Goal: Navigation & Orientation: Find specific page/section

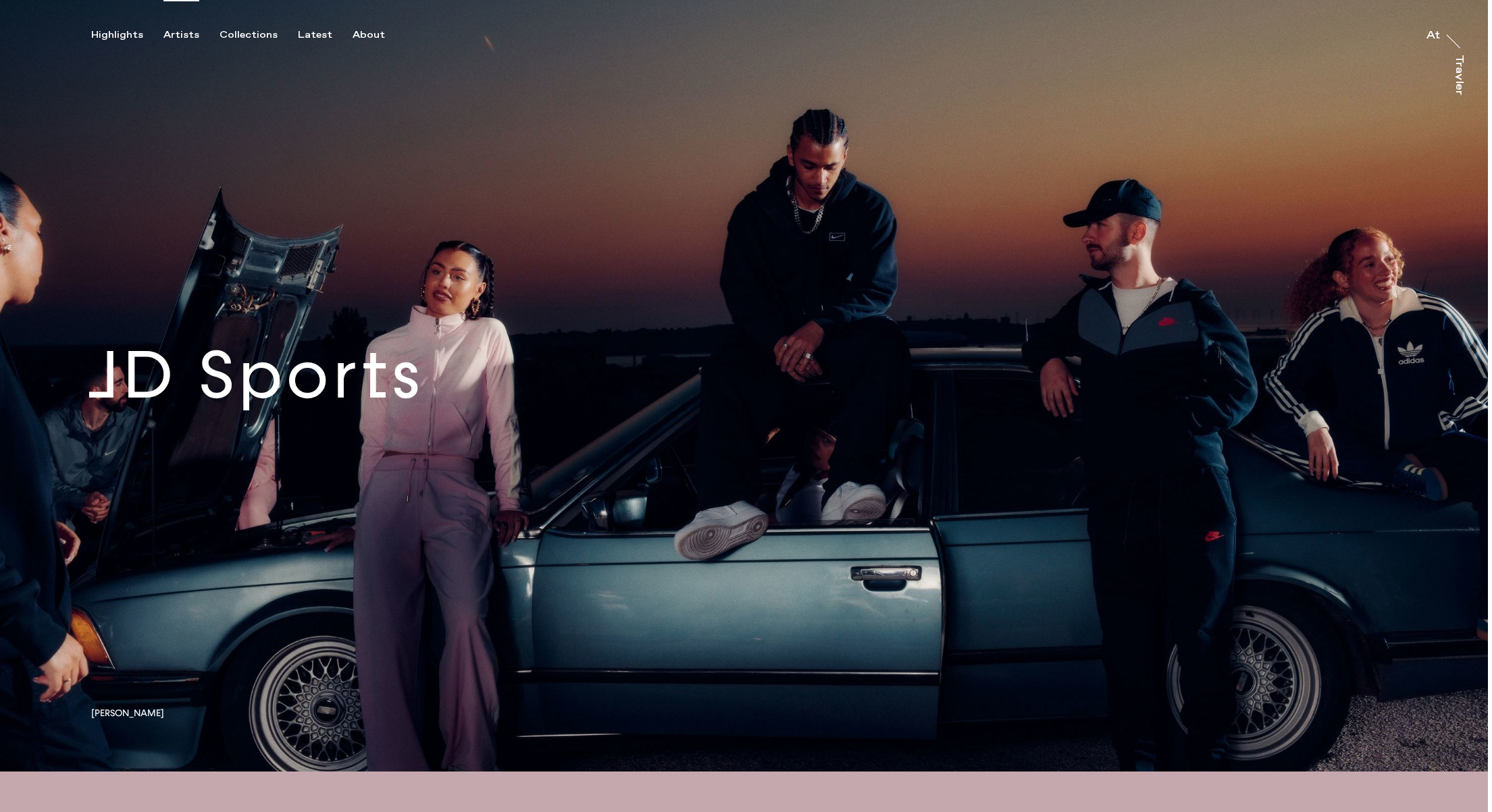
click at [177, 35] on div "Artists" at bounding box center [181, 35] width 36 height 13
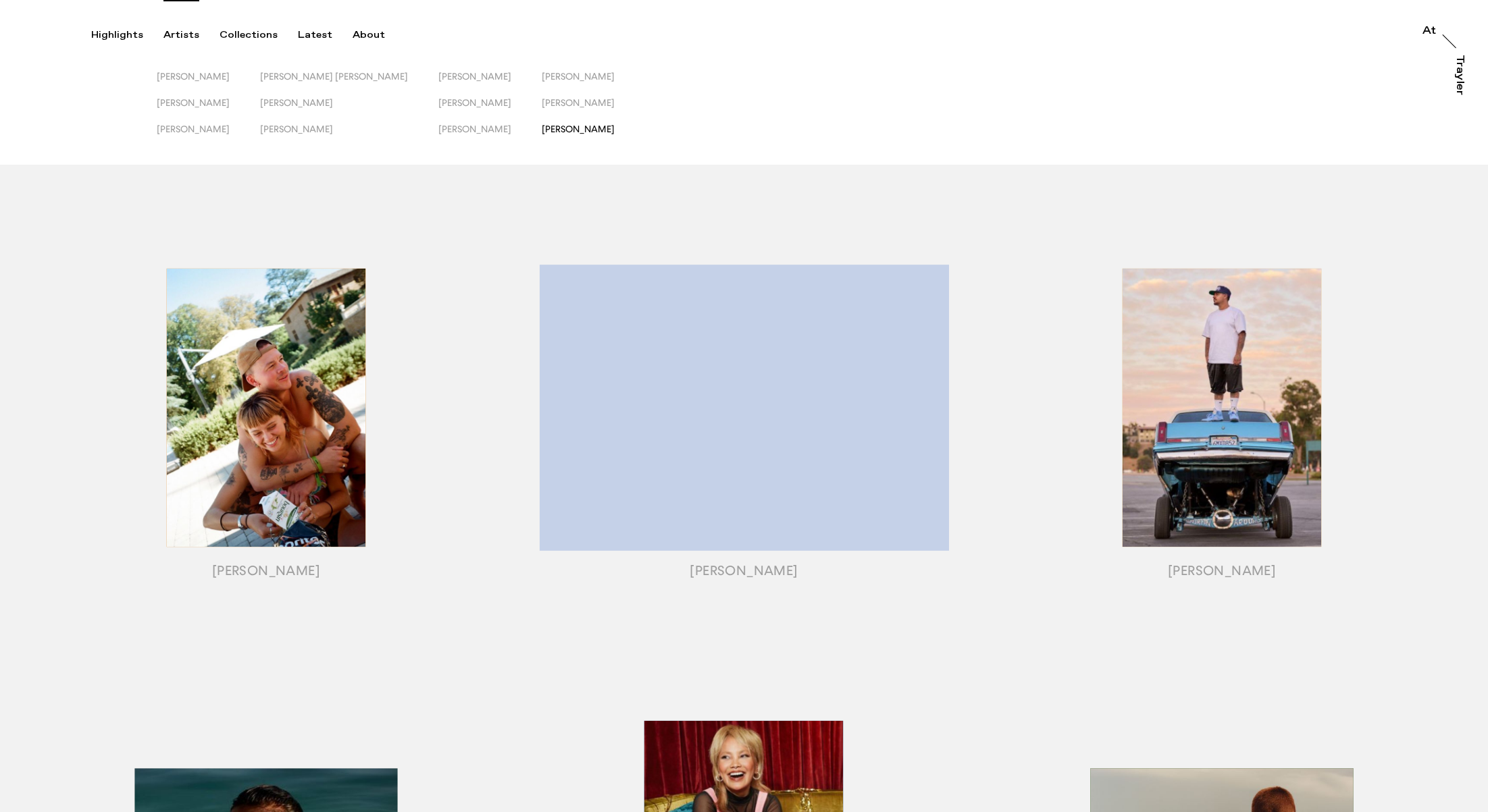
click at [542, 129] on span "[PERSON_NAME]" at bounding box center [578, 129] width 73 height 11
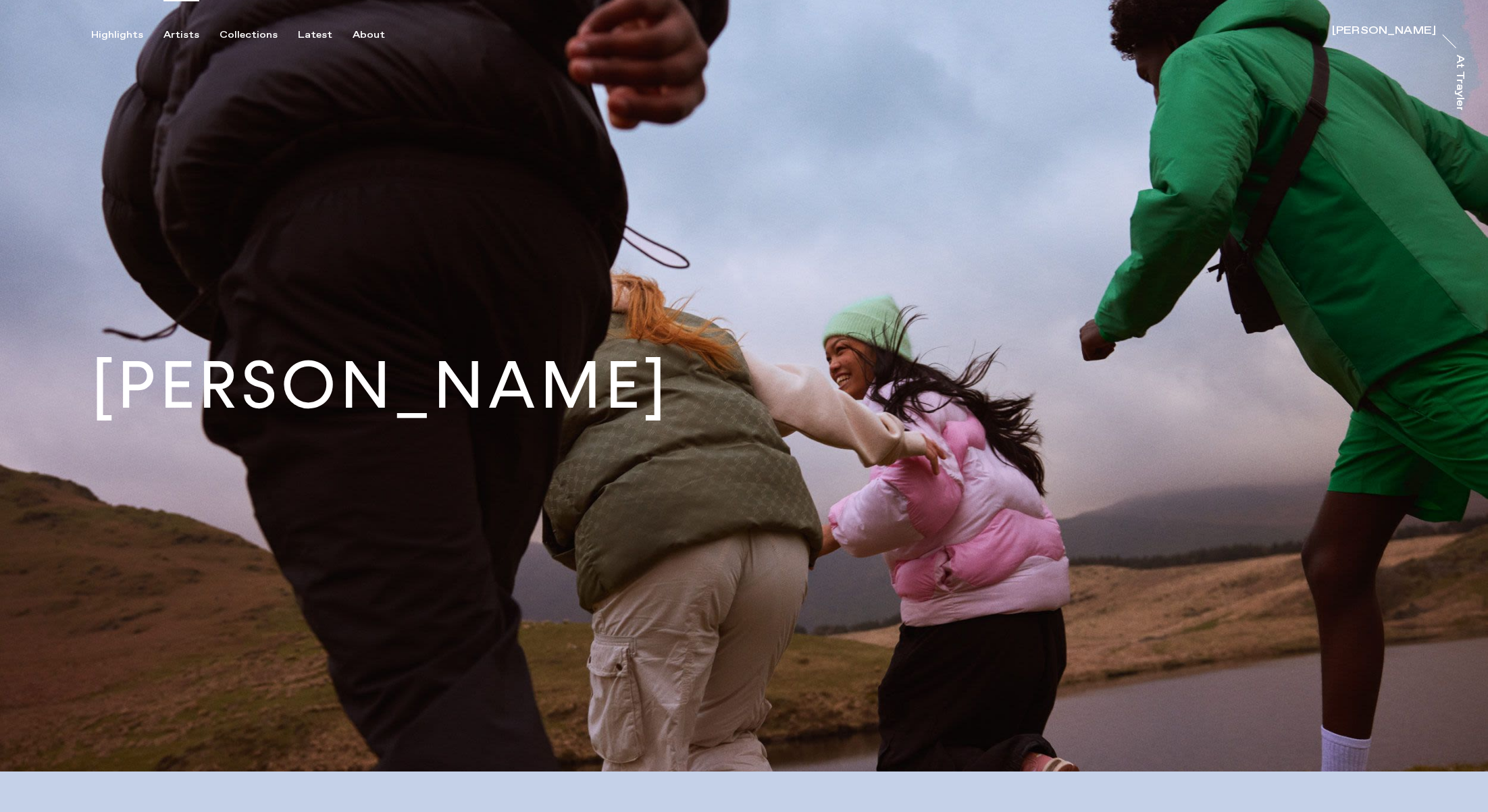
click at [187, 38] on div "Artists" at bounding box center [181, 35] width 36 height 13
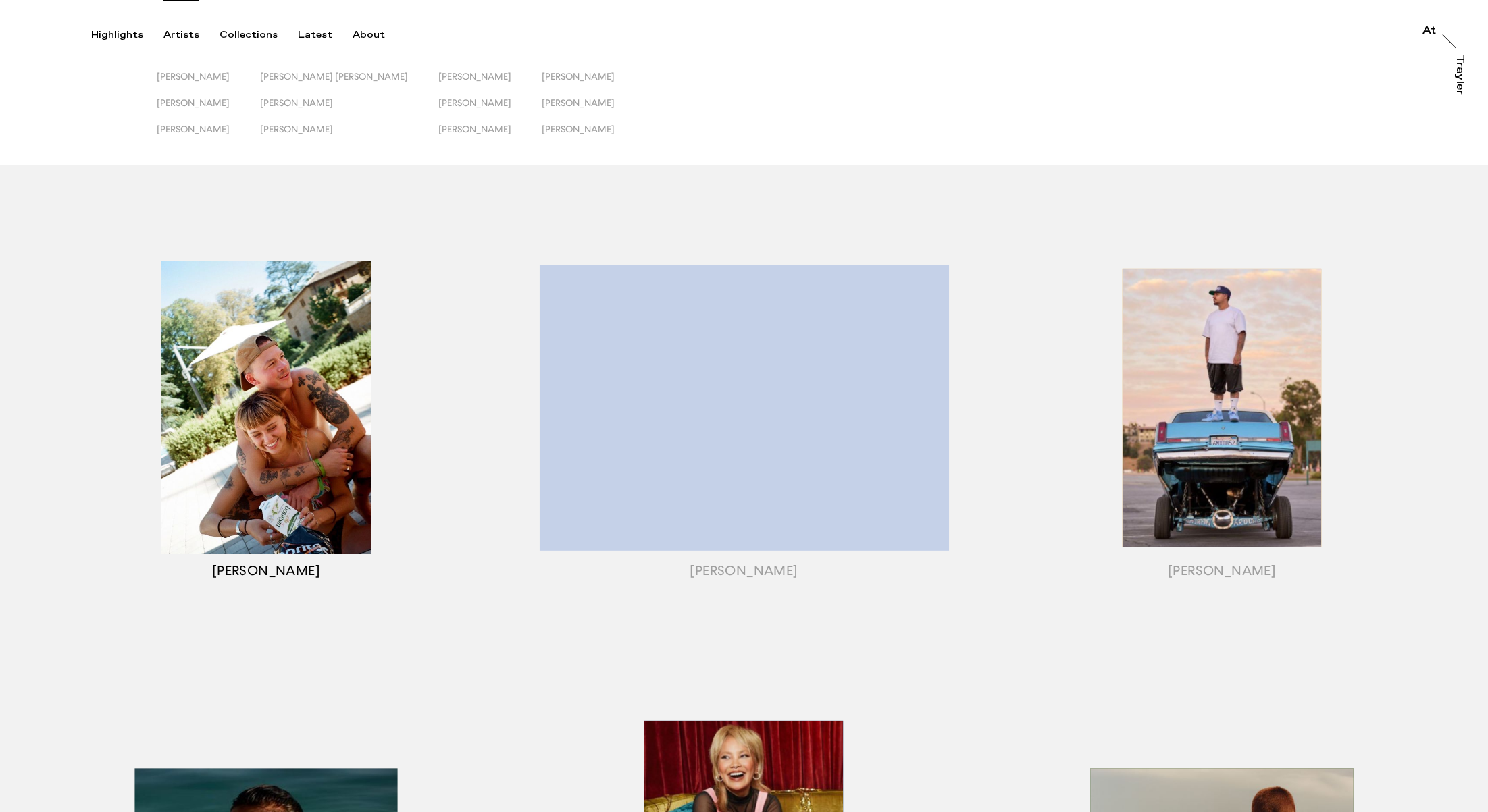
click at [41, 324] on div "button" at bounding box center [266, 425] width 478 height 429
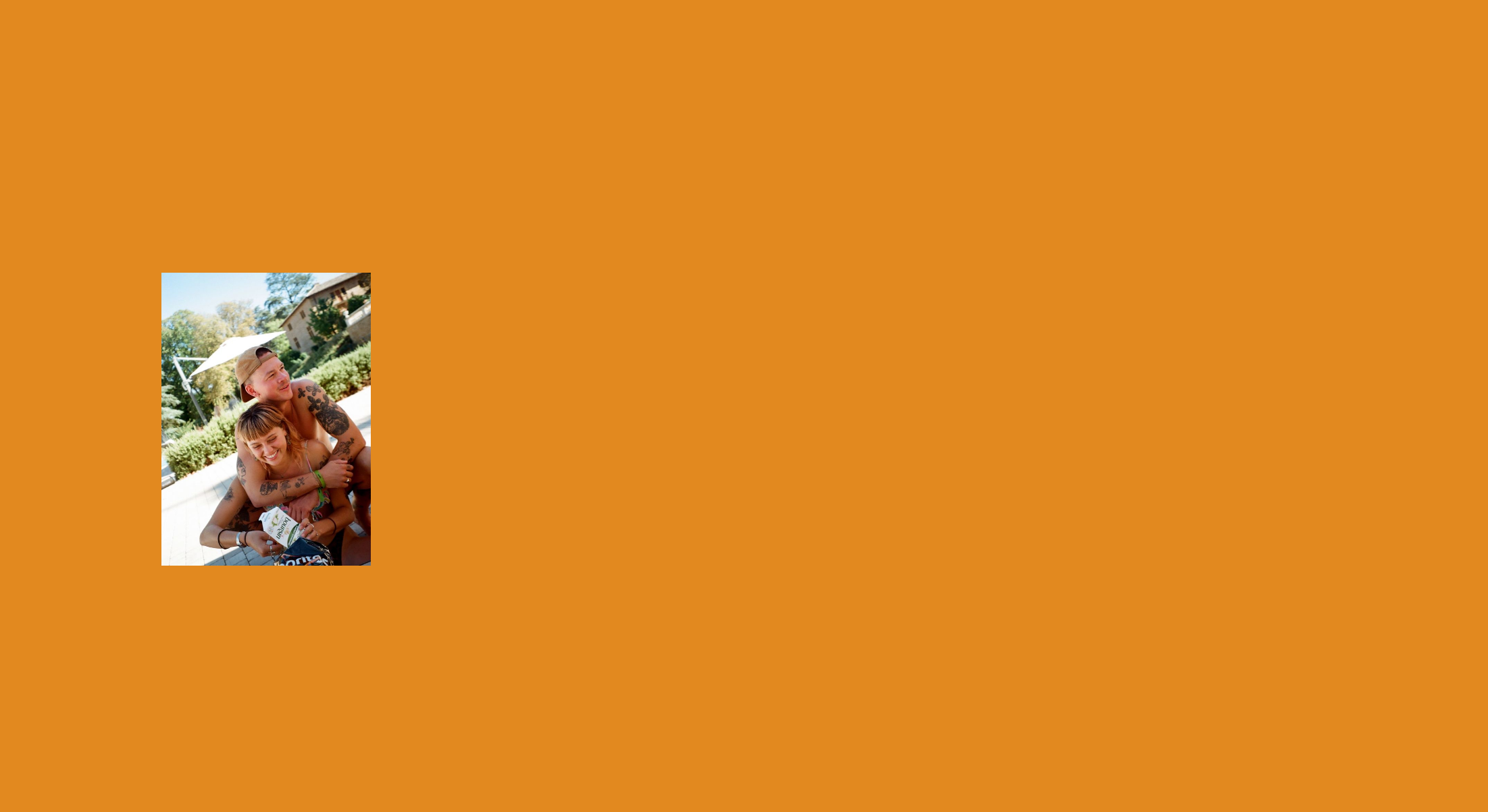
click at [27, 257] on button "button" at bounding box center [266, 257] width 478 height 0
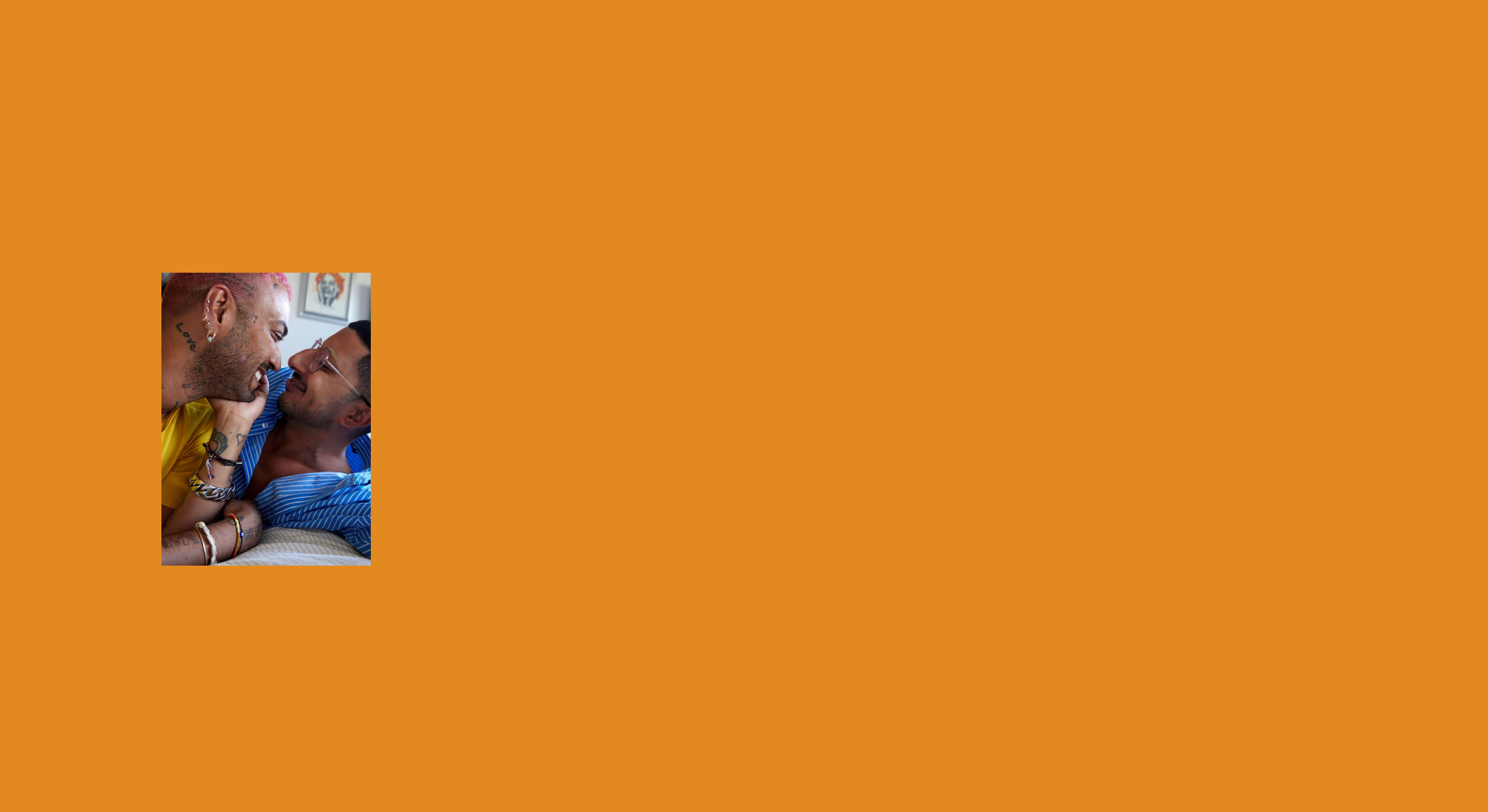
click at [95, 284] on div "button" at bounding box center [266, 425] width 478 height 429
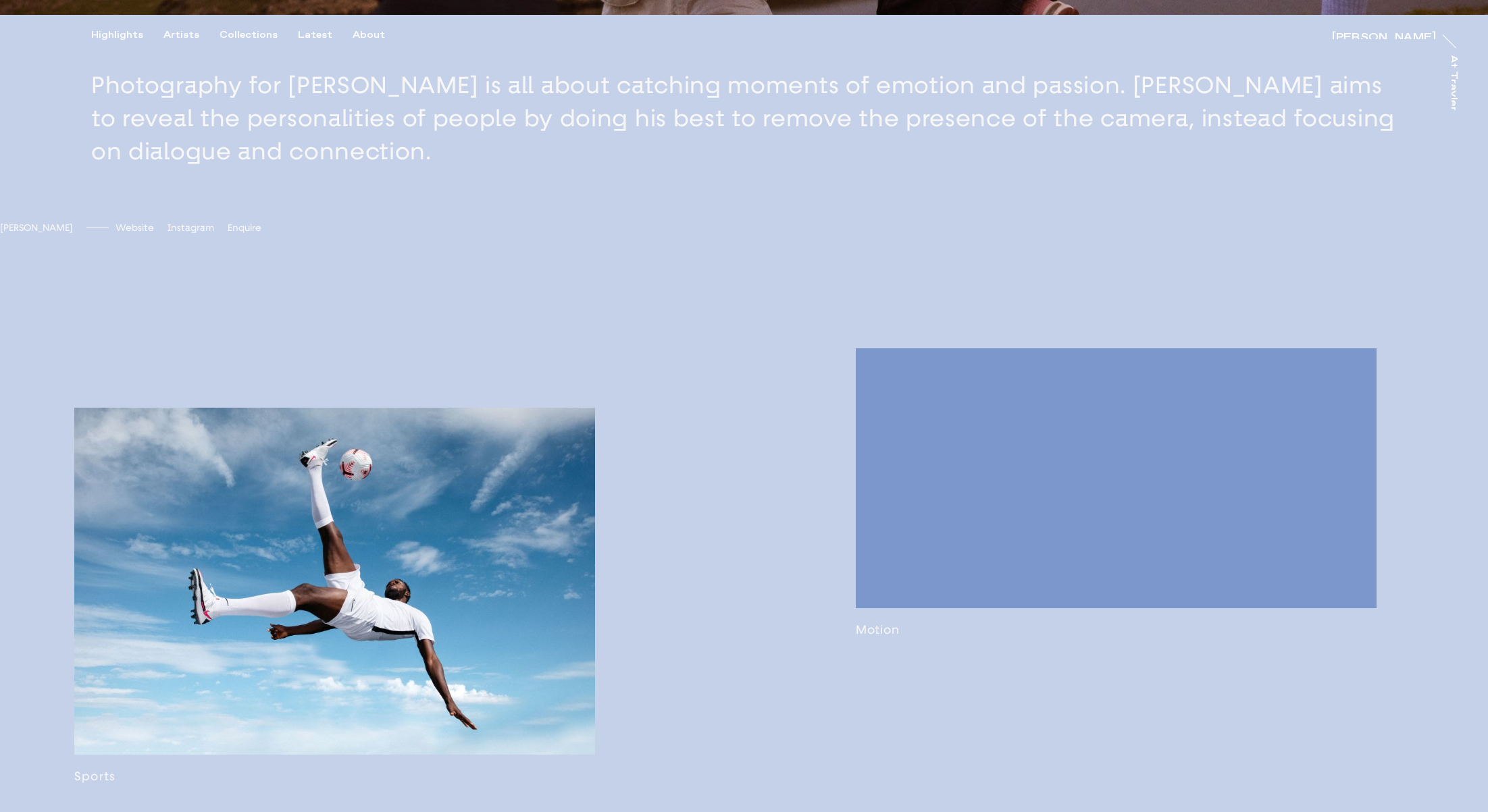
scroll to position [799, 0]
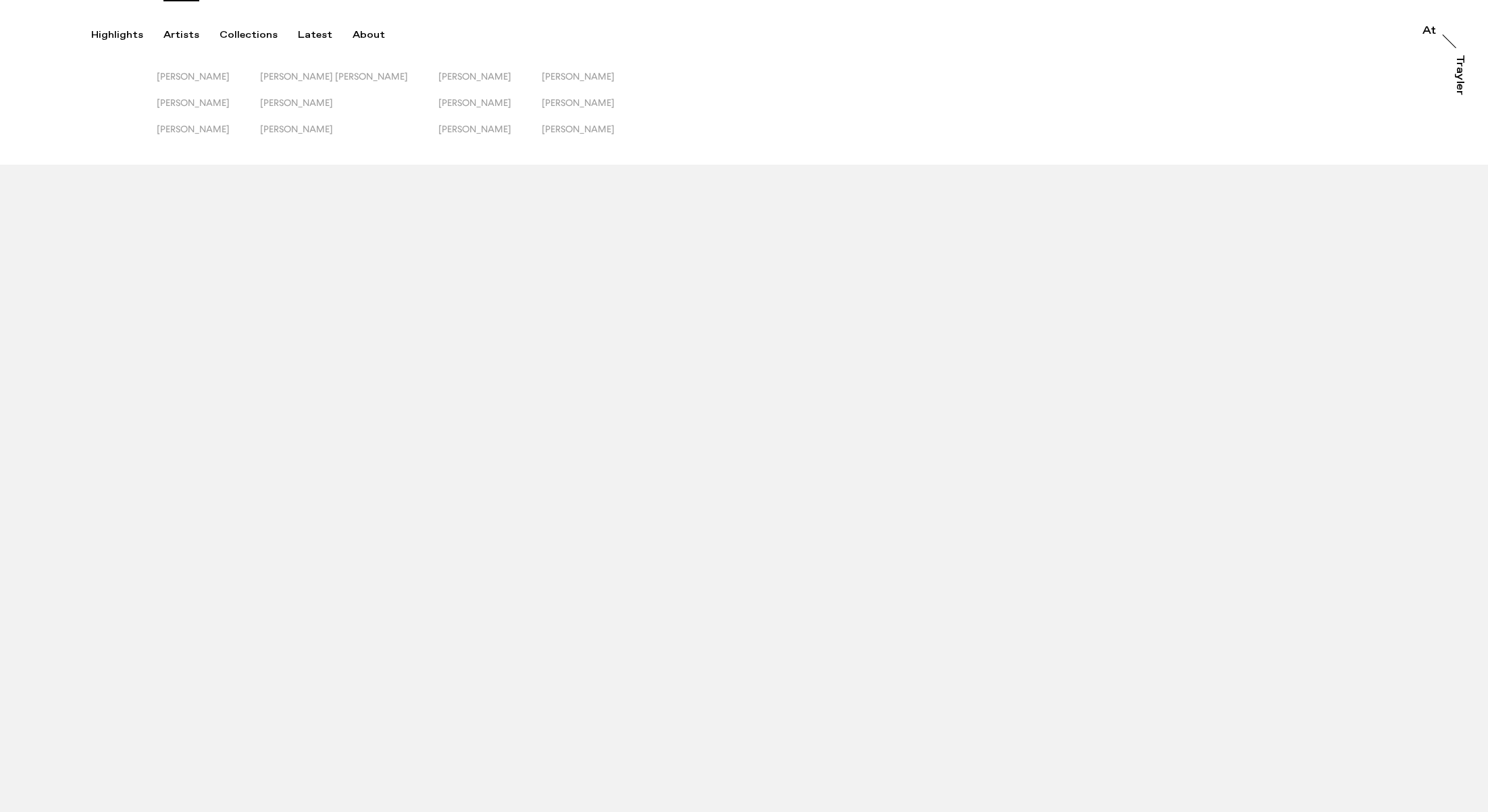
click at [186, 35] on div "Artists" at bounding box center [181, 35] width 36 height 13
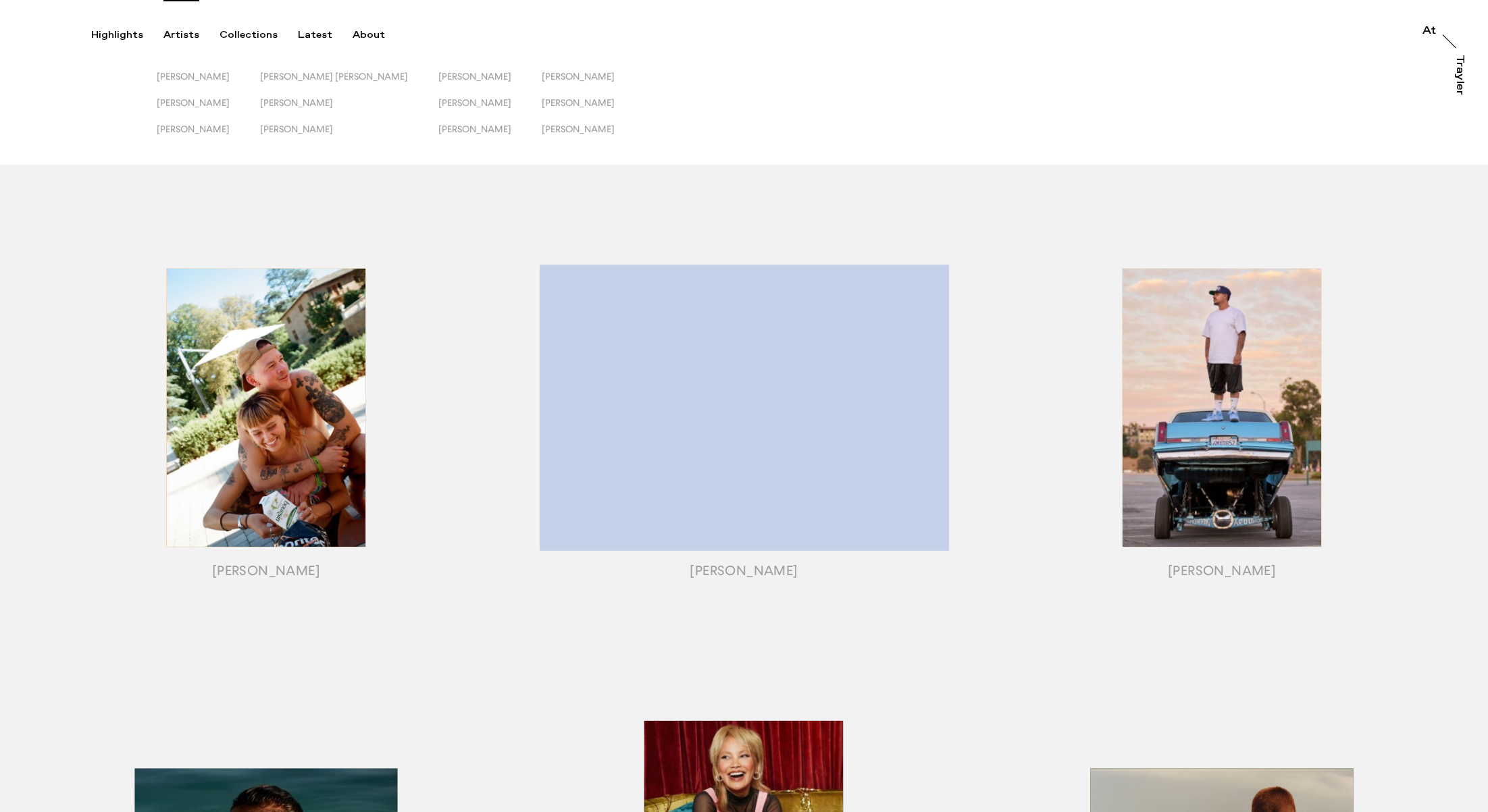
click at [164, 29] on button "Artists" at bounding box center [191, 35] width 56 height 13
